Goal: Participate in discussion

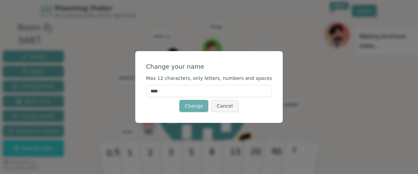
click at [201, 108] on button "Change" at bounding box center [193, 106] width 29 height 12
click at [223, 108] on div "[PERSON_NAME] [PERSON_NAME] anon (you) [PERSON_NAME]" at bounding box center [202, 104] width 91 height 91
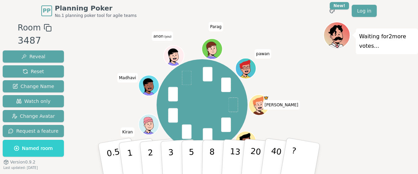
click at [223, 110] on div "[PERSON_NAME] [PERSON_NAME] anon (you) [PERSON_NAME]" at bounding box center [202, 104] width 91 height 91
click at [196, 106] on div "[PERSON_NAME] [PERSON_NAME] anon (you) [PERSON_NAME]" at bounding box center [202, 104] width 91 height 91
click at [305, 128] on div "[PERSON_NAME] [PERSON_NAME] anon (you) [PERSON_NAME]" at bounding box center [202, 105] width 243 height 142
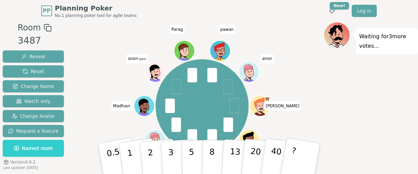
click at [200, 104] on div "[PERSON_NAME] [PERSON_NAME] anon (you) [PERSON_NAME]" at bounding box center [202, 105] width 93 height 93
click at [204, 105] on div "[PERSON_NAME] [PERSON_NAME] anon (you) [PERSON_NAME]" at bounding box center [202, 105] width 93 height 93
click at [192, 154] on p "5" at bounding box center [192, 158] width 6 height 37
click at [192, 164] on p "5" at bounding box center [192, 158] width 6 height 37
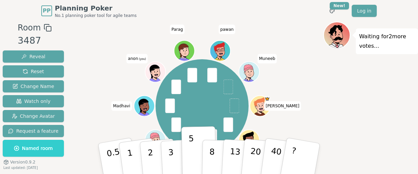
click at [192, 155] on p "5" at bounding box center [192, 152] width 6 height 37
click at [163, 36] on div "[PERSON_NAME] [PERSON_NAME] anon (you) Parag [PERSON_NAME]" at bounding box center [202, 106] width 243 height 144
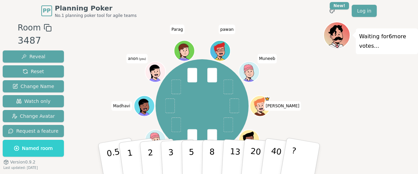
click at [339, 37] on icon at bounding box center [338, 39] width 9 height 4
click at [339, 38] on icon at bounding box center [338, 39] width 9 height 4
click at [323, 32] on div at bounding box center [202, 28] width 243 height 12
click at [329, 32] on icon at bounding box center [338, 33] width 21 height 3
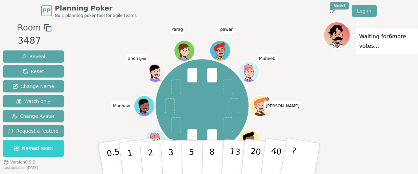
click at [344, 53] on div "Waiting for 6 more votes..." at bounding box center [371, 115] width 95 height 186
